Goal: Obtain resource: Obtain resource

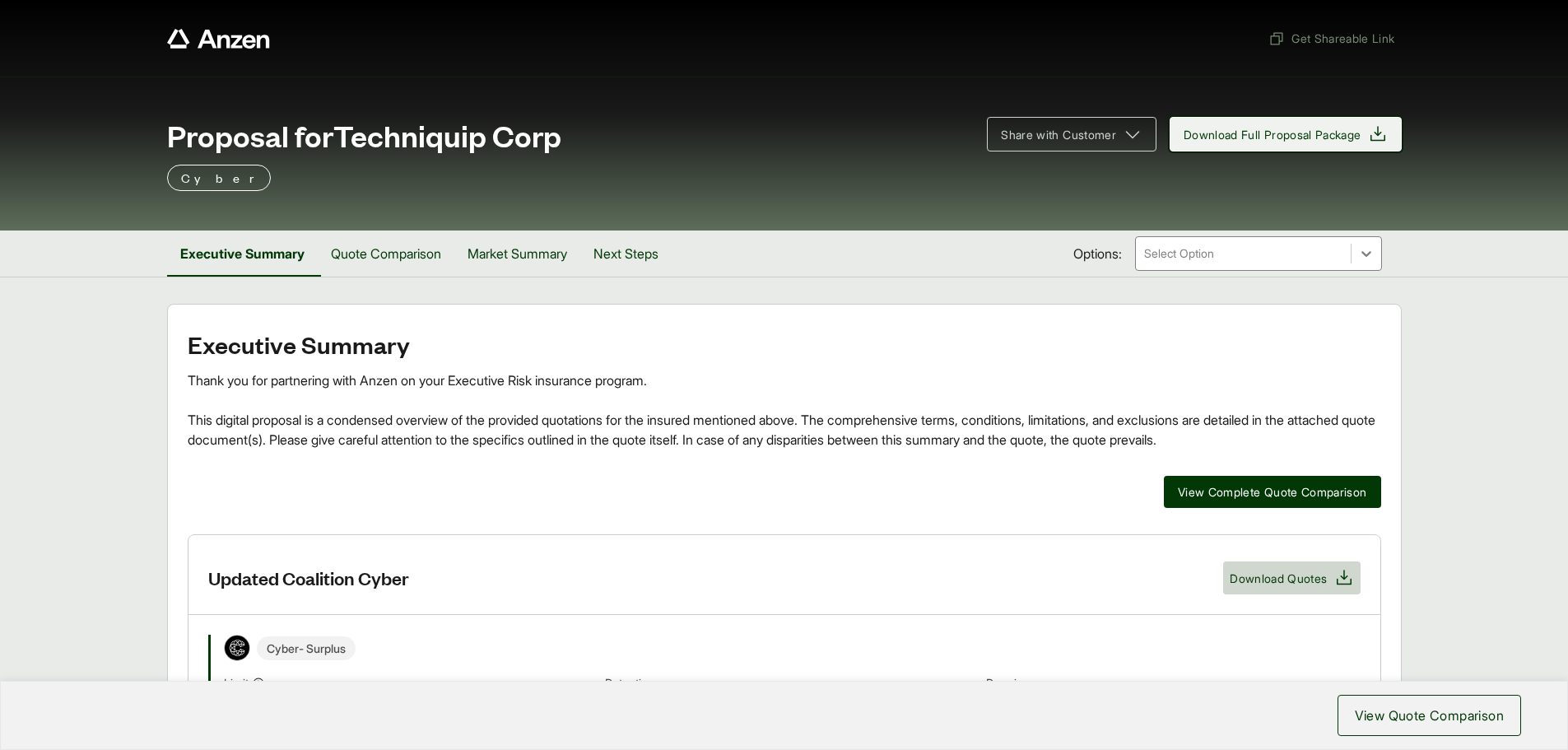
click at [981, 127] on span "Download Full Proposal Package" at bounding box center [1272, 135] width 178 height 18
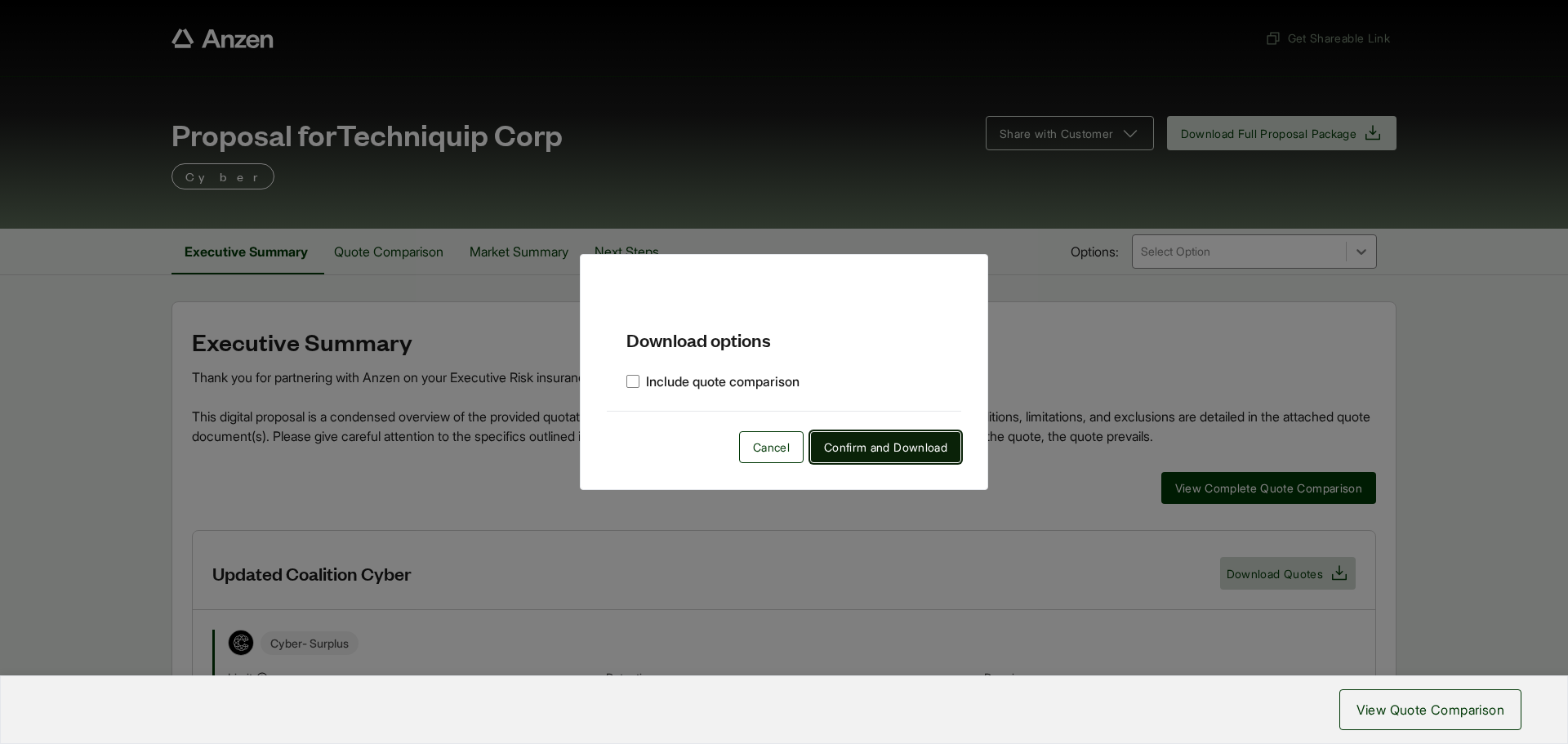
click at [859, 444] on span "Confirm and Download" at bounding box center [885, 447] width 123 height 18
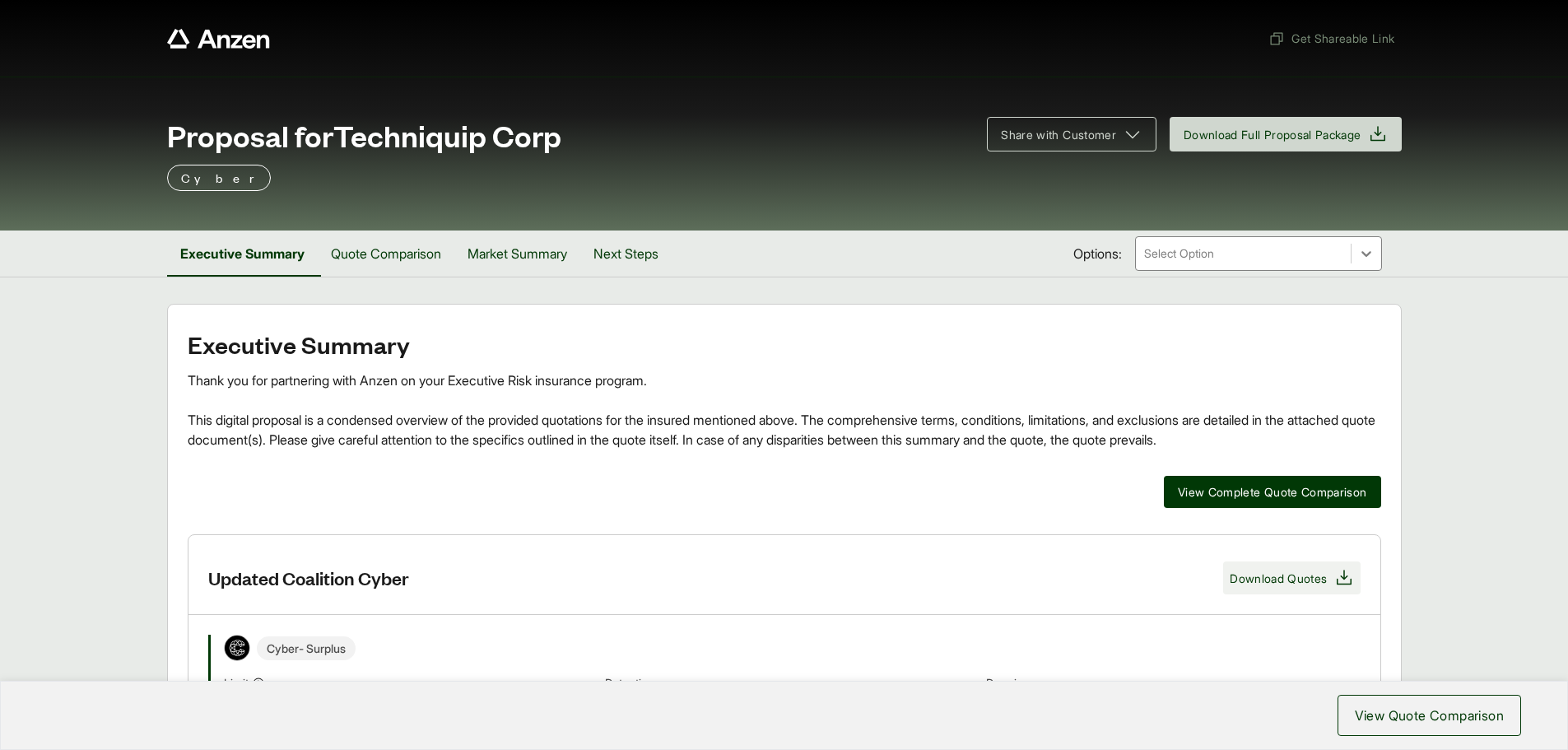
click at [981, 506] on span "Download Quotes" at bounding box center [1278, 579] width 97 height 18
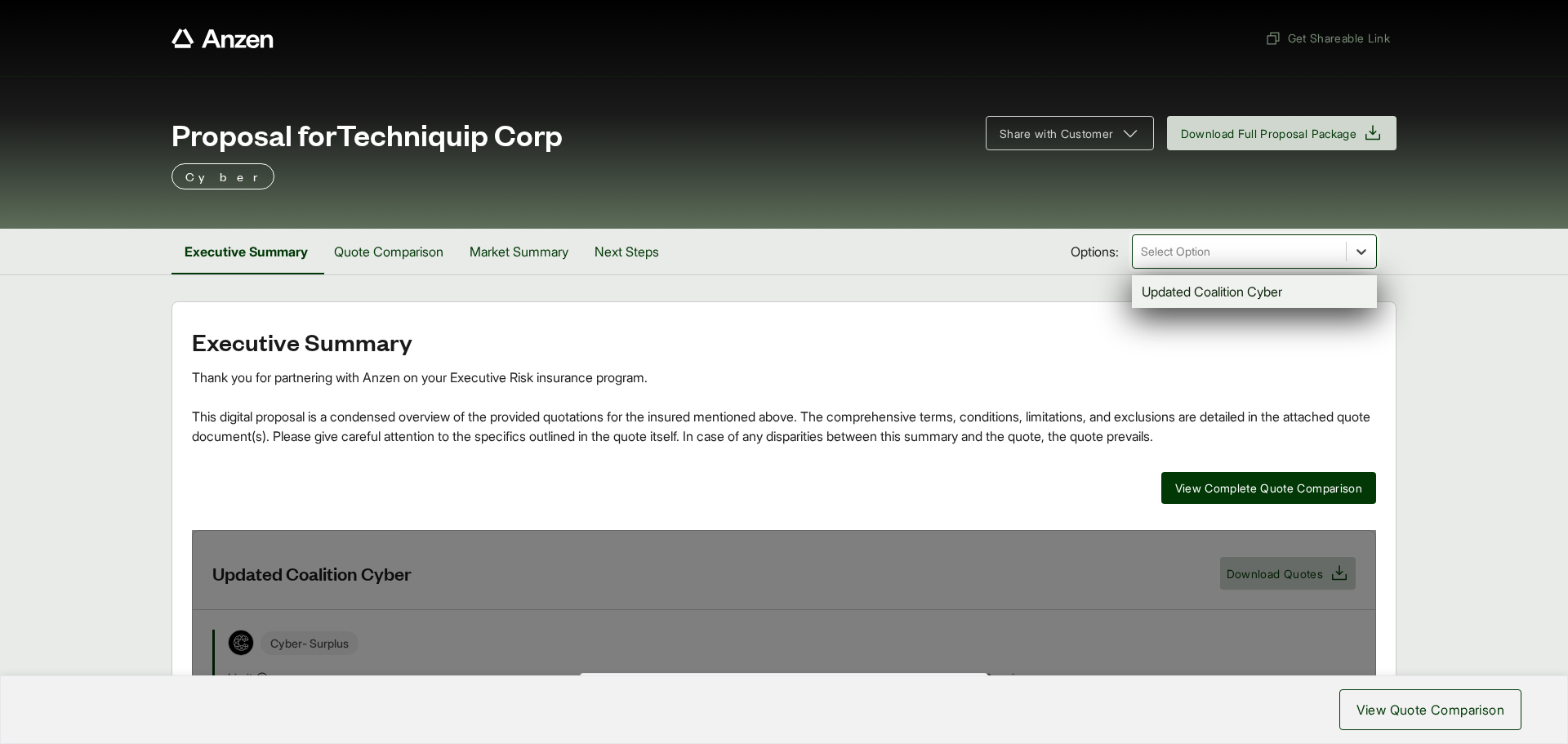
click at [973, 243] on icon at bounding box center [1361, 251] width 17 height 17
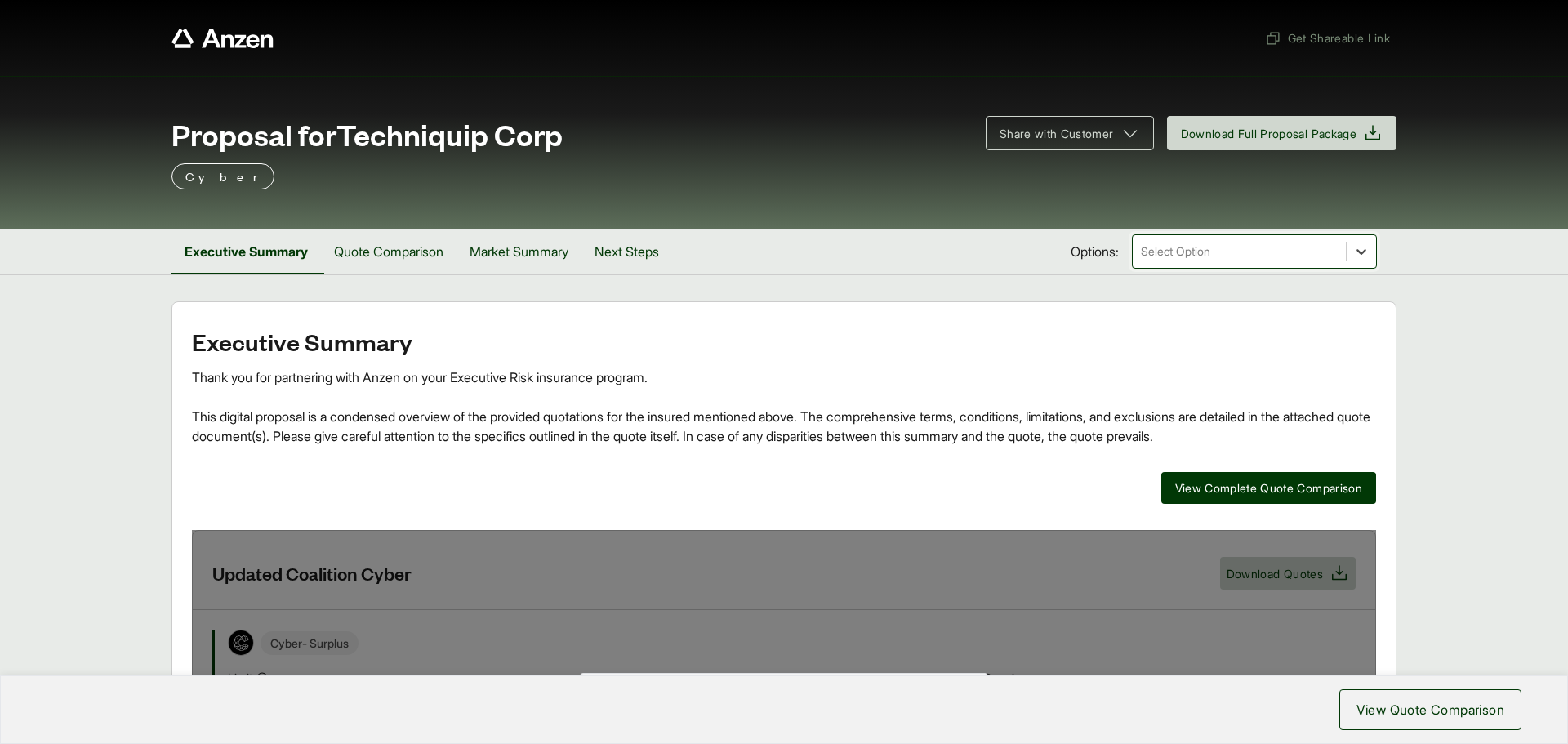
click at [973, 243] on icon at bounding box center [1361, 251] width 17 height 17
click at [973, 496] on span "View Complete Quote Comparison" at bounding box center [1268, 488] width 187 height 18
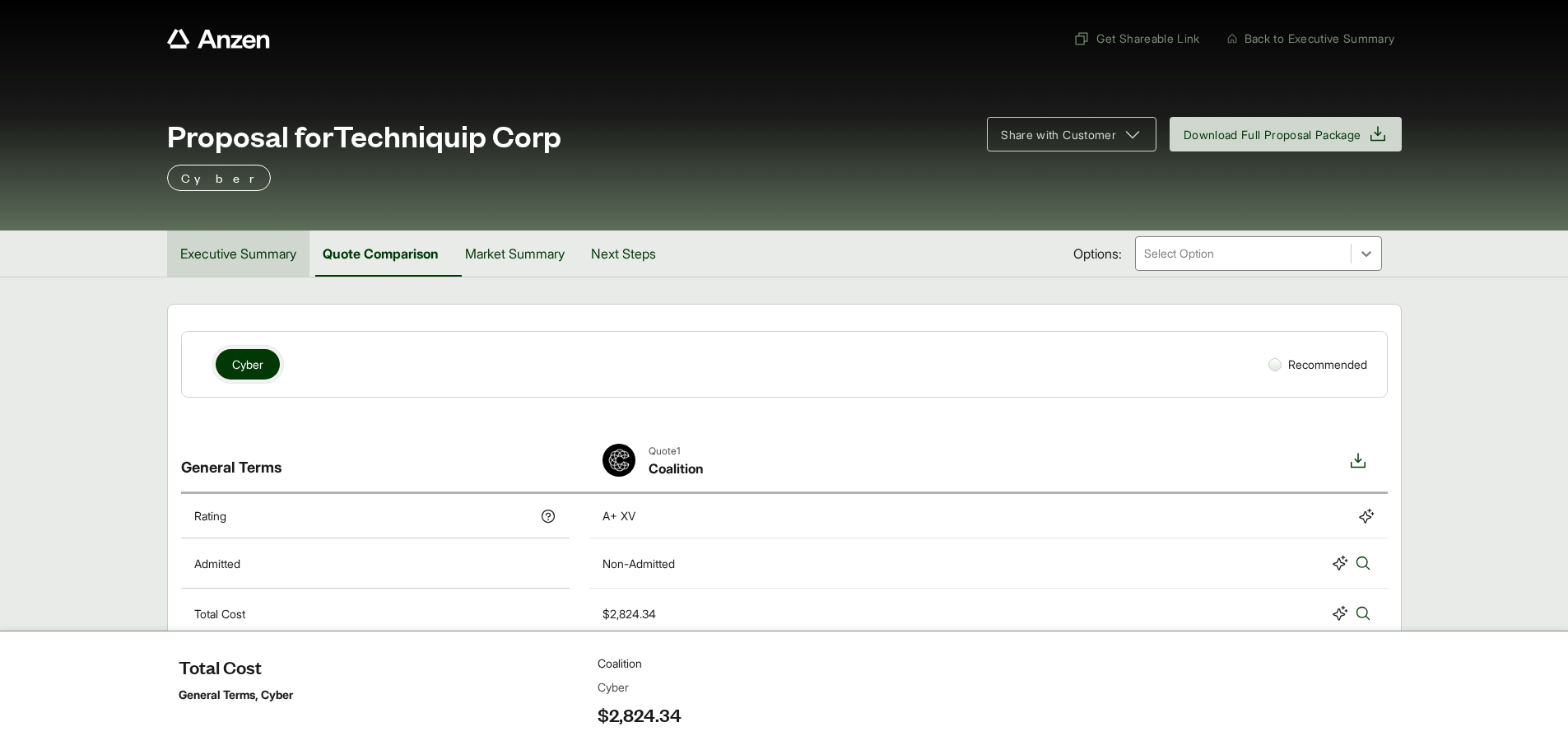
click at [239, 253] on button "Executive Summary" at bounding box center [238, 253] width 143 height 46
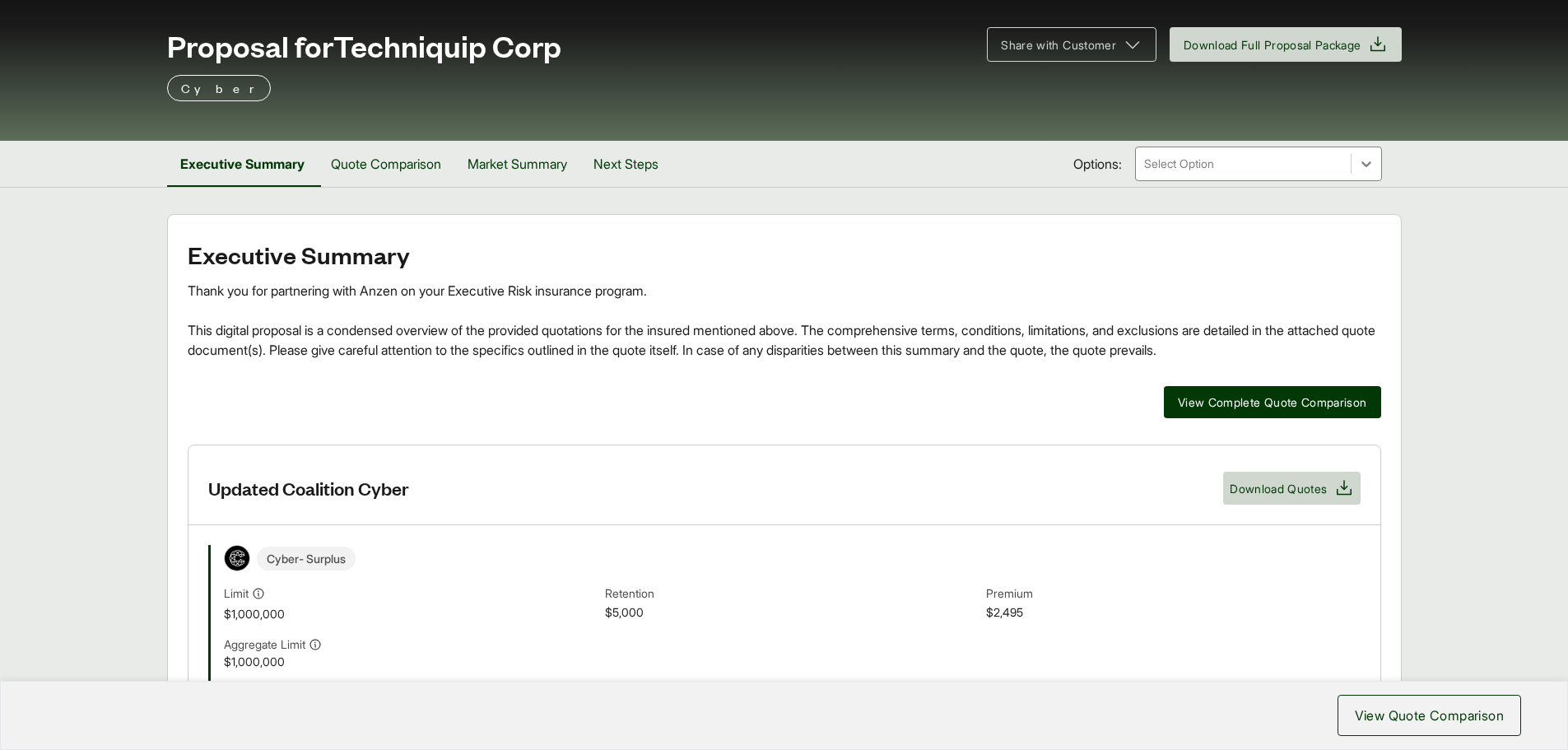
scroll to position [26, 0]
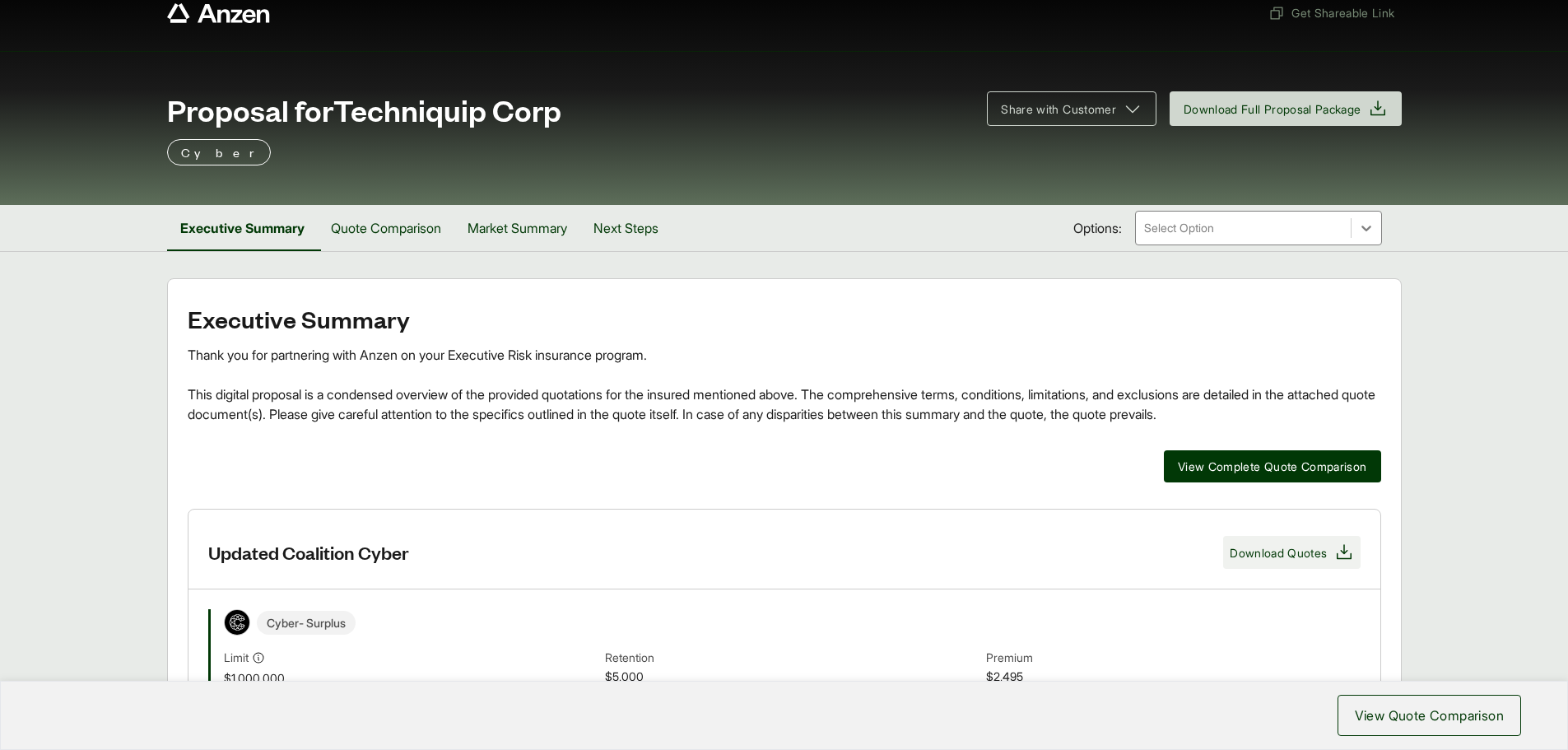
click at [981, 506] on span "Download Quotes" at bounding box center [1278, 553] width 97 height 18
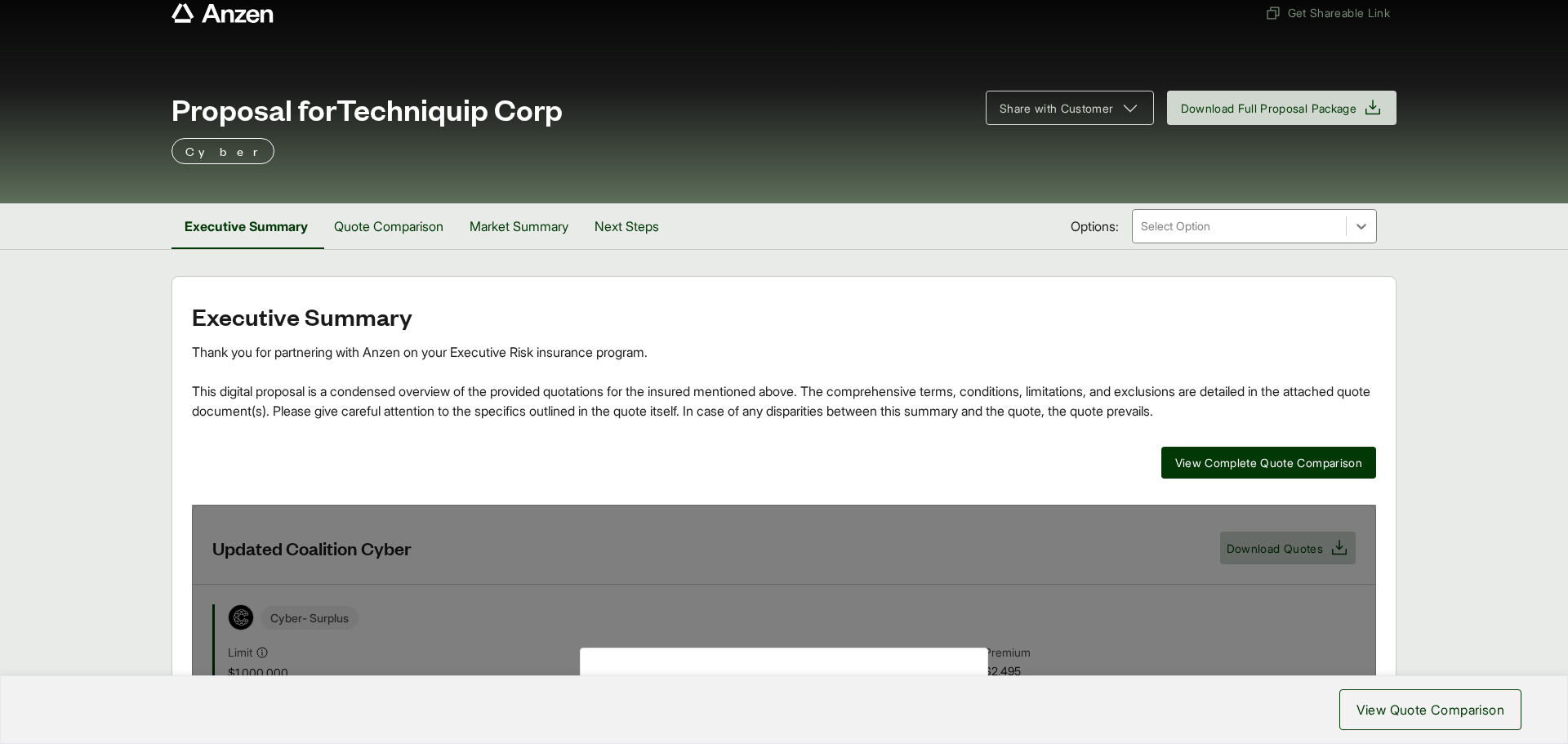
click at [973, 227] on div at bounding box center [1361, 227] width 29 height 29
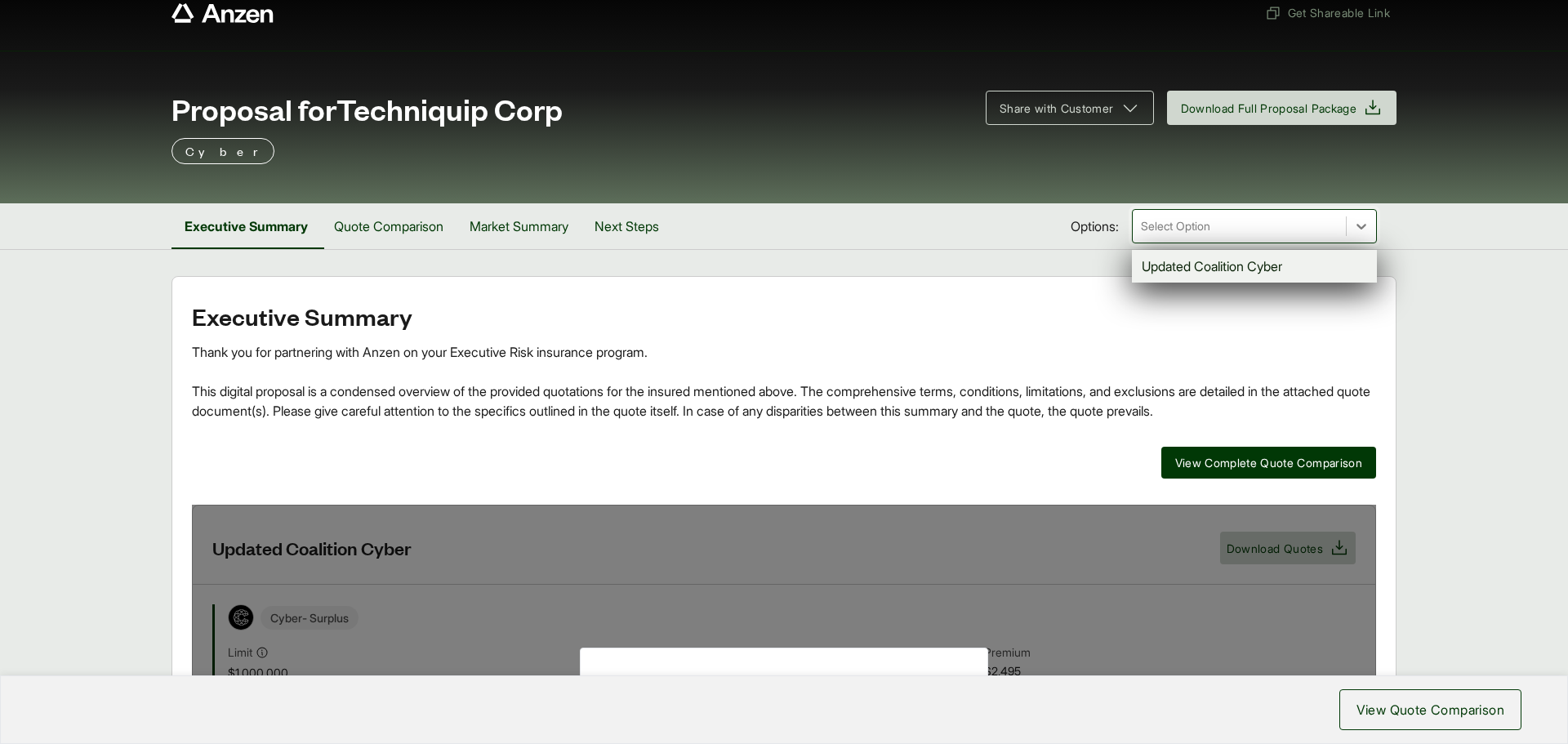
click at [973, 265] on div "Updated Coalition Cyber" at bounding box center [1254, 266] width 245 height 32
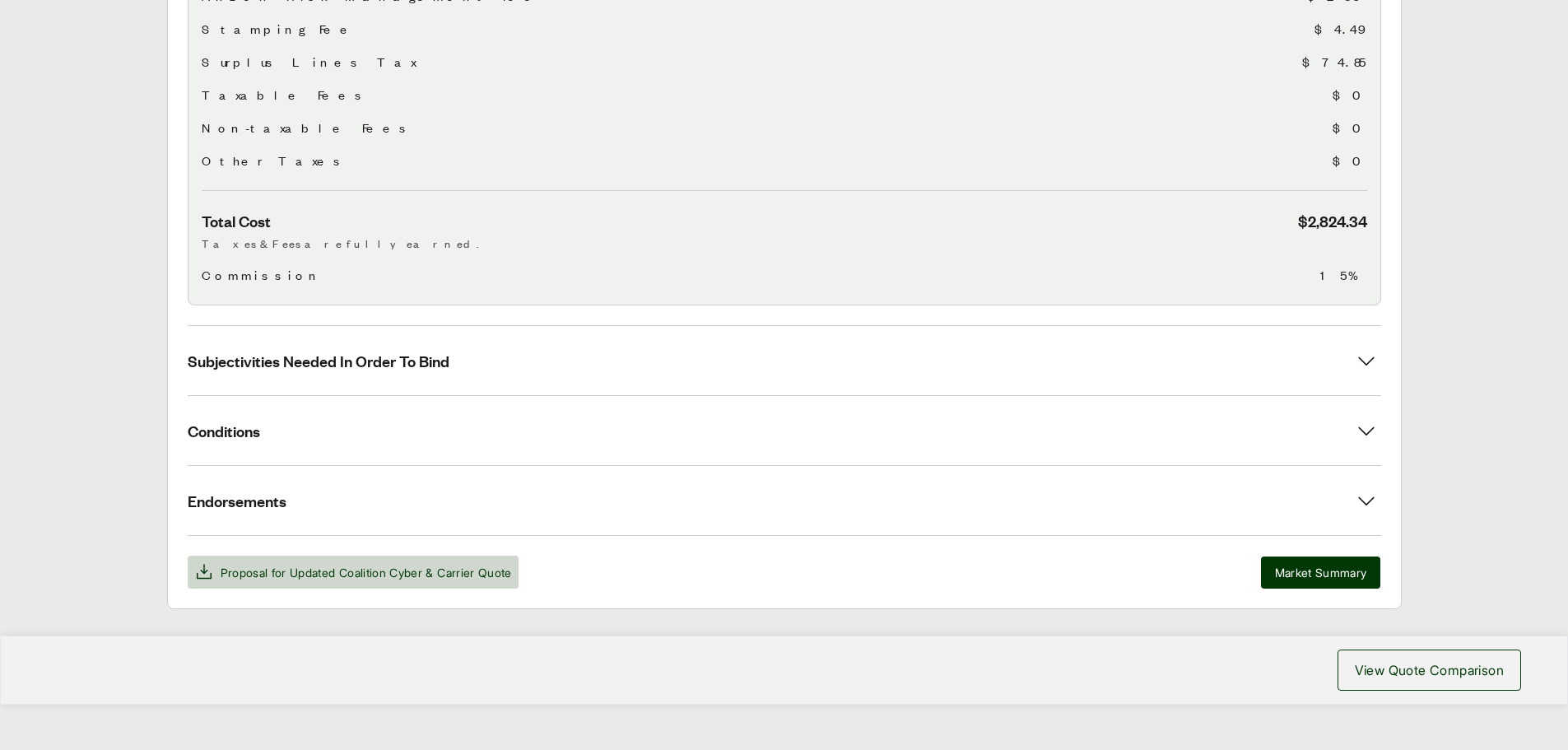
scroll to position [661, 0]
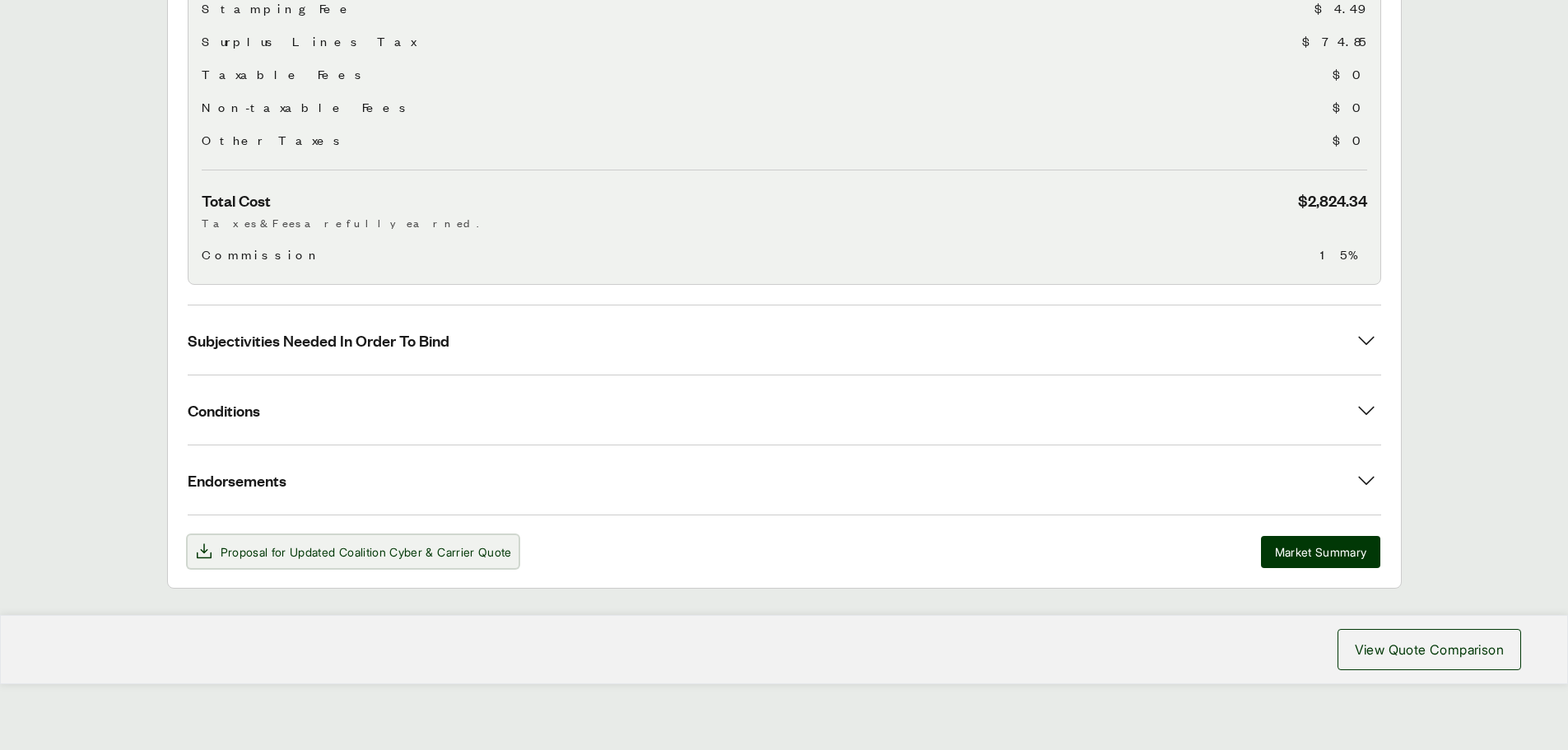
click at [237, 506] on span "Proposal for Updated Coalition Cyber & Carrier Quote" at bounding box center [366, 552] width 291 height 18
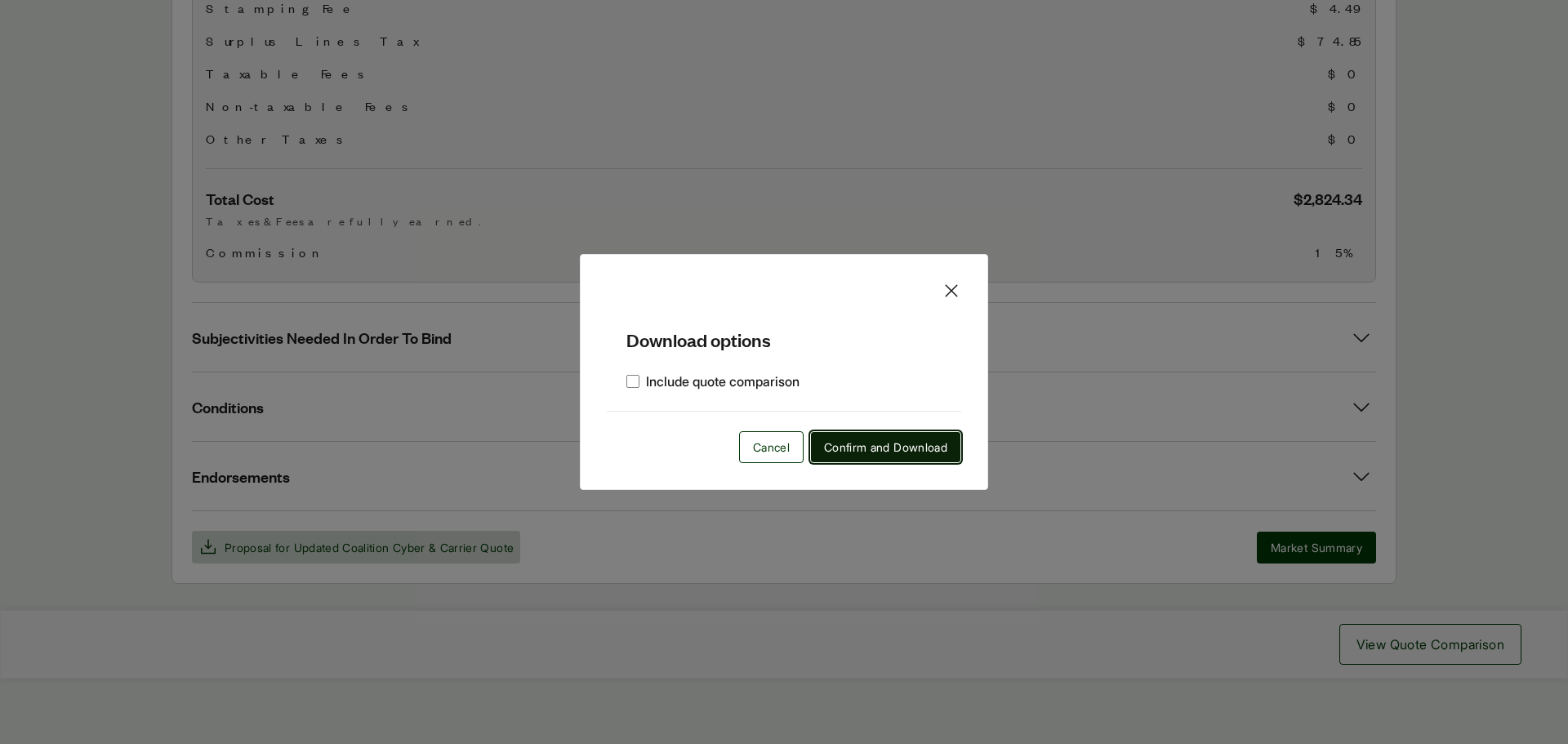
click at [824, 452] on span "Confirm and Download" at bounding box center [885, 447] width 123 height 18
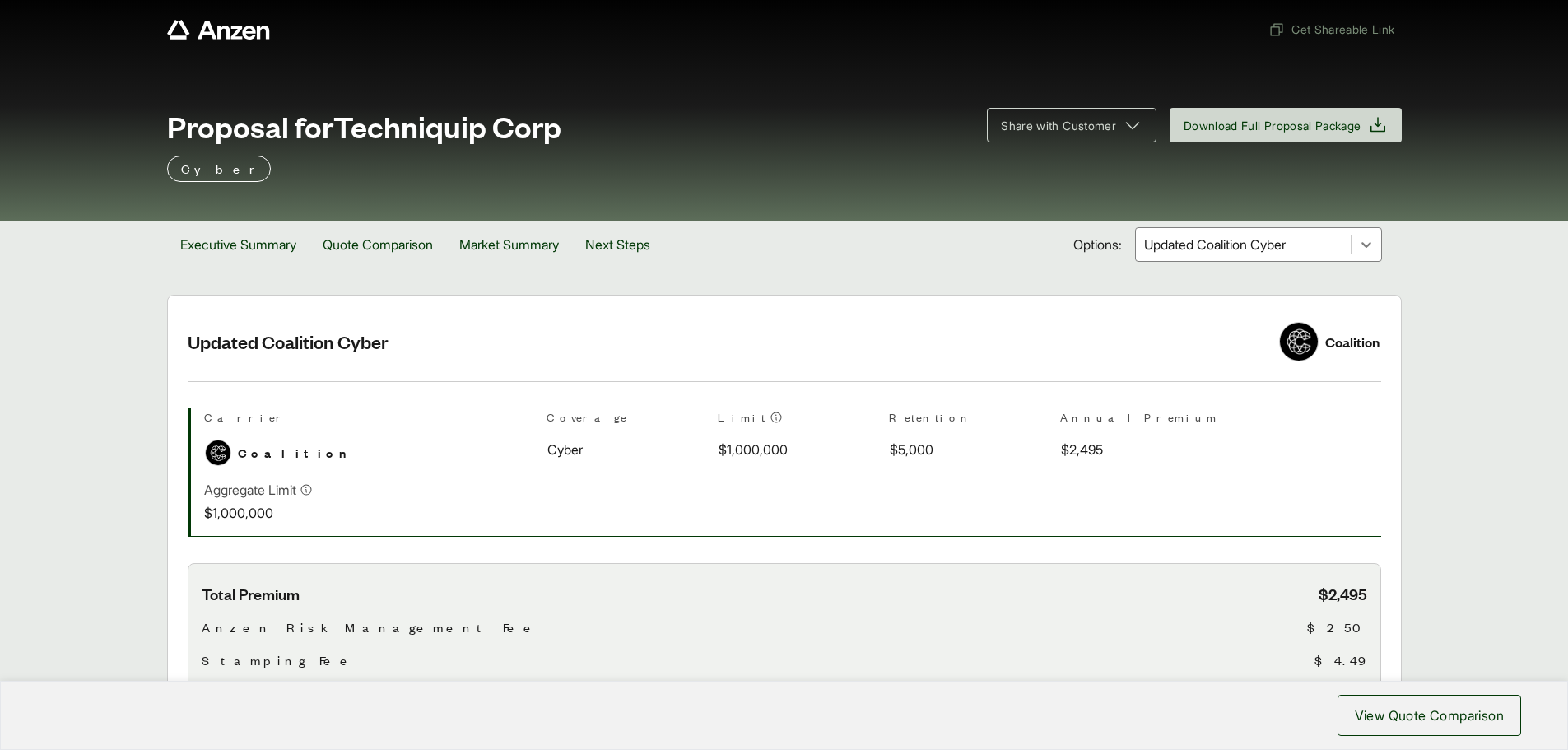
scroll to position [0, 0]
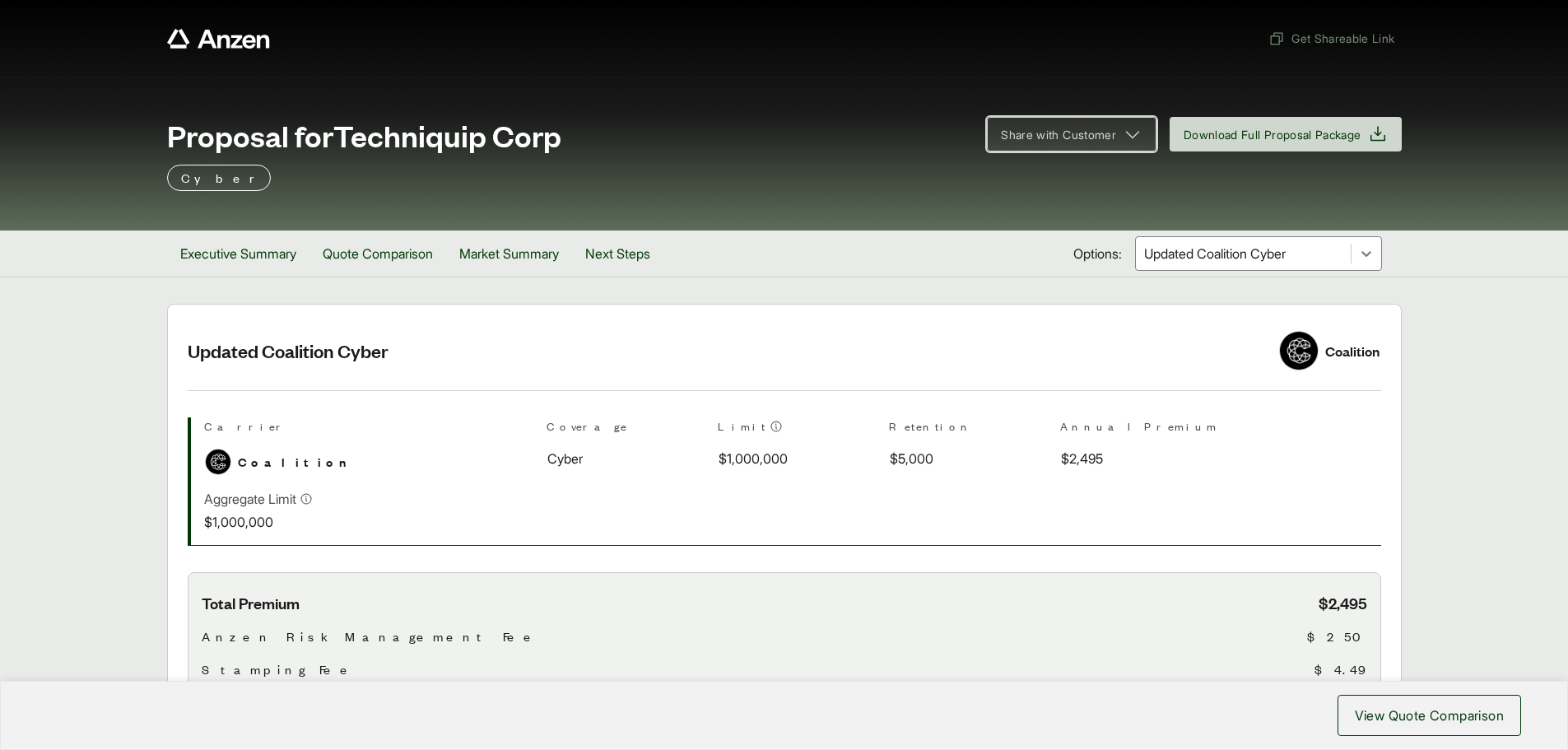
click at [981, 133] on icon at bounding box center [1132, 134] width 20 height 20
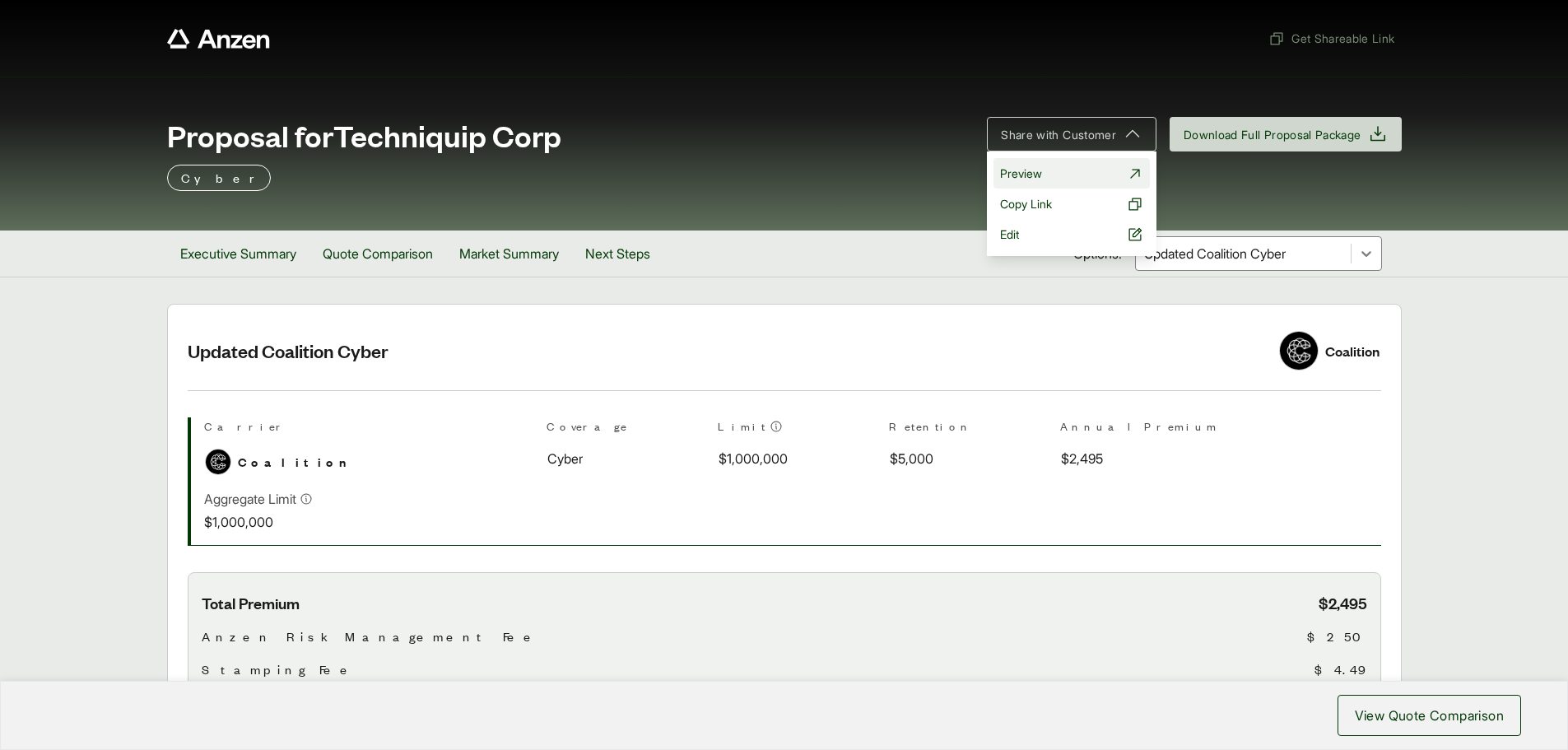
click at [981, 176] on span "Preview" at bounding box center [1021, 173] width 42 height 18
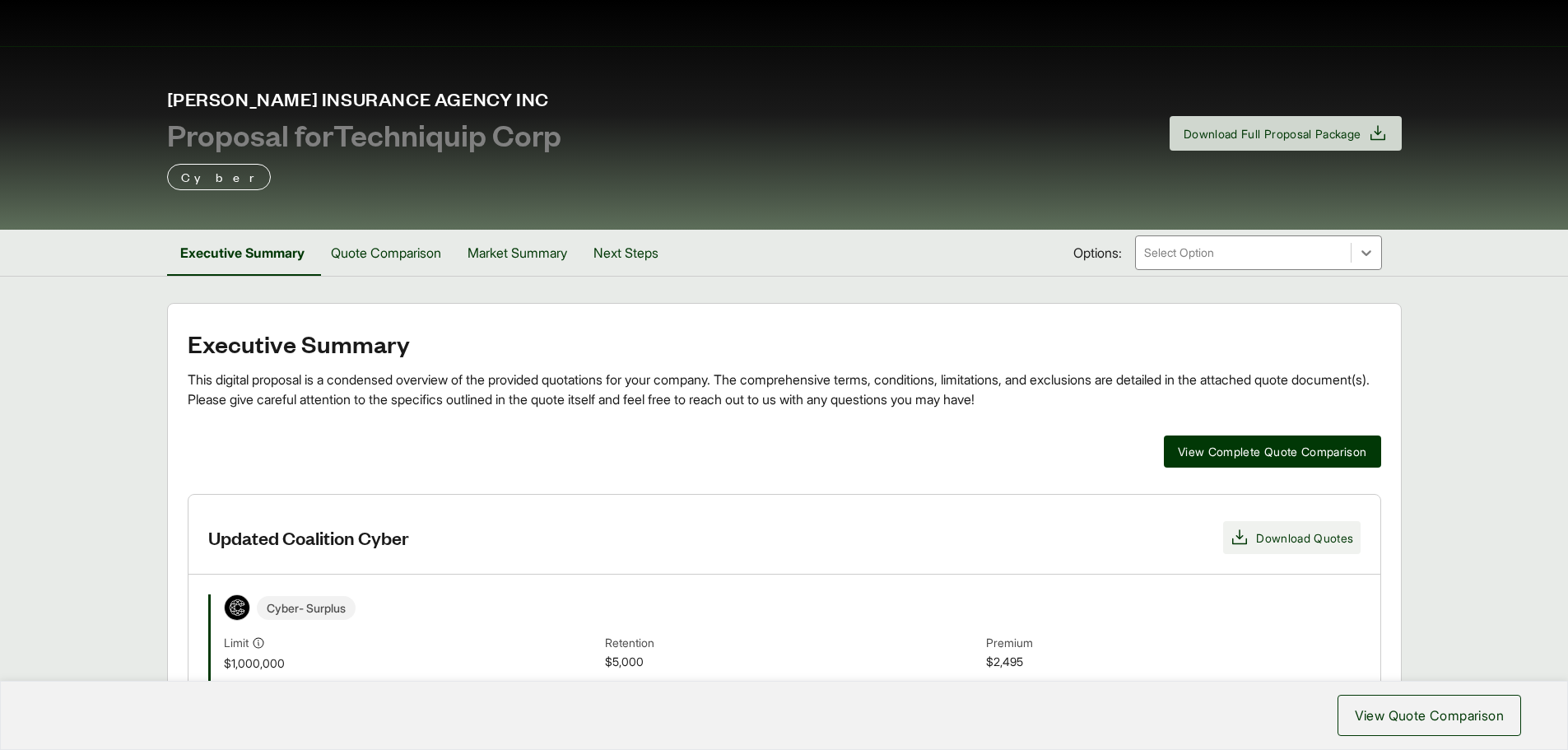
click at [1279, 542] on span "Download Quotes" at bounding box center [1304, 538] width 97 height 18
